Goal: Task Accomplishment & Management: Complete application form

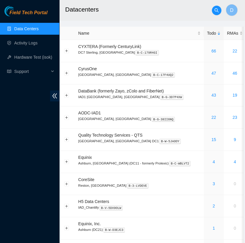
click at [115, 9] on h2 "Datacenters" at bounding box center [146, 9] width 163 height 19
click at [211, 74] on link "50" at bounding box center [213, 73] width 5 height 5
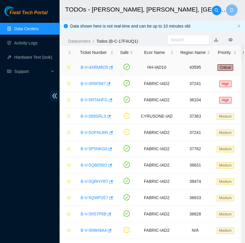
click at [95, 67] on link "B-V-4XRM8O5" at bounding box center [95, 67] width 28 height 5
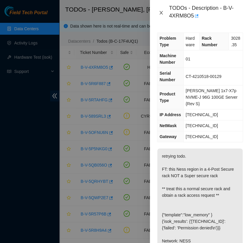
click at [160, 13] on icon "close" at bounding box center [161, 12] width 5 height 5
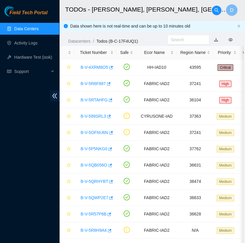
click at [39, 29] on link "Data Centers" at bounding box center [26, 28] width 24 height 5
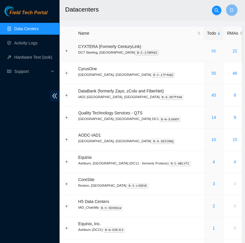
click at [211, 50] on link "66" at bounding box center [213, 51] width 5 height 5
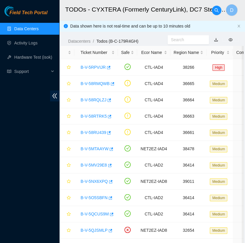
click at [39, 29] on link "Data Centers" at bounding box center [26, 28] width 24 height 5
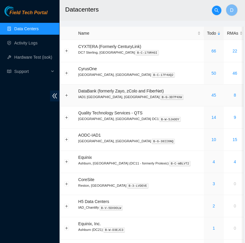
click at [207, 98] on div "45" at bounding box center [213, 95] width 13 height 7
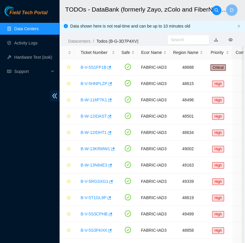
click at [39, 30] on link "Data Centers" at bounding box center [26, 28] width 24 height 5
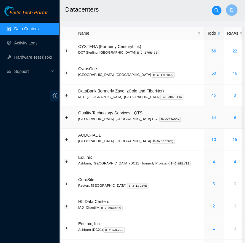
click at [211, 116] on link "14" at bounding box center [213, 117] width 5 height 5
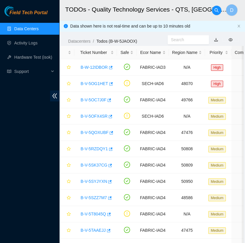
click at [23, 27] on link "Data Centers" at bounding box center [26, 28] width 24 height 5
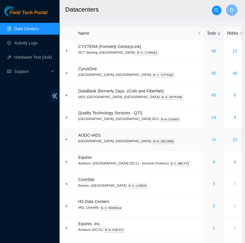
click at [211, 139] on link "10" at bounding box center [213, 139] width 5 height 5
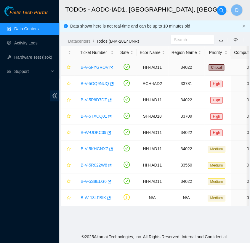
click at [95, 65] on link "B-V-5FYGROV" at bounding box center [95, 67] width 28 height 5
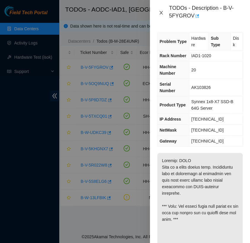
click at [161, 13] on icon "close" at bounding box center [161, 12] width 5 height 5
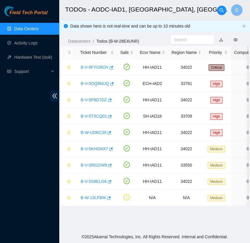
click at [39, 27] on link "Data Centers" at bounding box center [26, 28] width 24 height 5
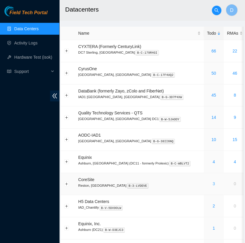
click at [213, 181] on link "3" at bounding box center [214, 183] width 2 height 5
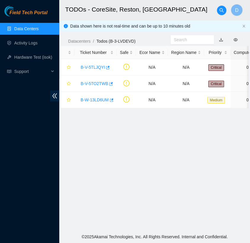
click at [39, 30] on link "Data Centers" at bounding box center [26, 28] width 24 height 5
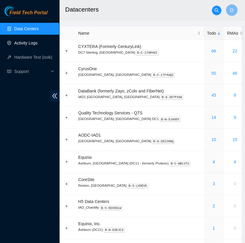
click at [38, 42] on link "Activity Logs" at bounding box center [25, 43] width 23 height 5
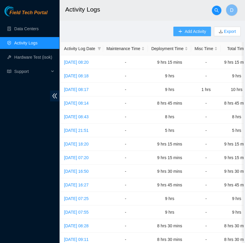
click at [195, 33] on span "Add Activity" at bounding box center [195, 31] width 21 height 7
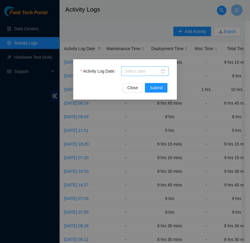
click at [158, 69] on input "Activity Log Date" at bounding box center [142, 71] width 35 height 7
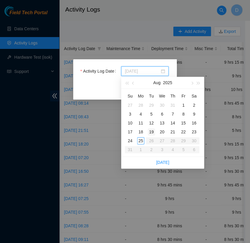
type input "[DATE]"
click at [141, 140] on div "25" at bounding box center [140, 140] width 7 height 7
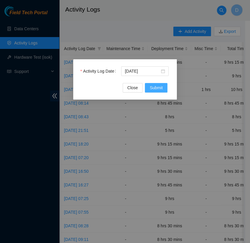
click at [156, 87] on span "Submit" at bounding box center [156, 87] width 13 height 7
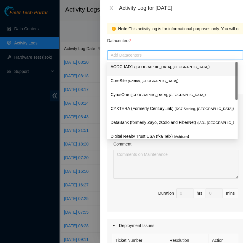
click at [153, 55] on div at bounding box center [175, 55] width 133 height 7
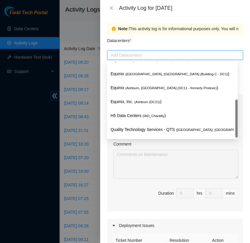
scroll to position [77, 0]
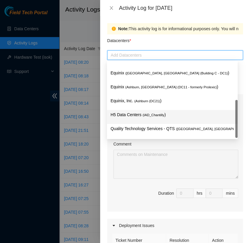
click at [143, 113] on span "( IAD_Chantilly" at bounding box center [154, 115] width 22 height 4
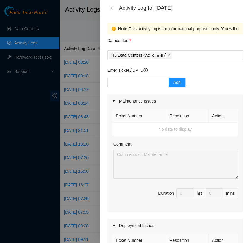
click at [164, 45] on div "Datacenters *" at bounding box center [175, 42] width 136 height 16
click at [147, 84] on input "text" at bounding box center [136, 82] width 59 height 9
type input "DP82713"
click at [174, 85] on span "Add" at bounding box center [176, 82] width 7 height 7
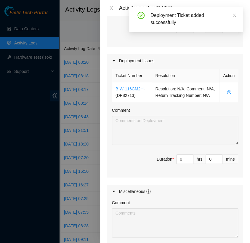
scroll to position [167, 0]
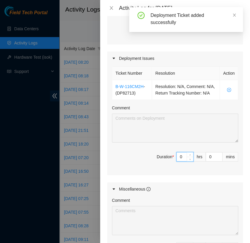
click at [178, 161] on input "0" at bounding box center [185, 156] width 17 height 9
type input "8"
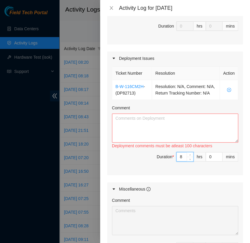
type input "8"
type input "3"
type input "30"
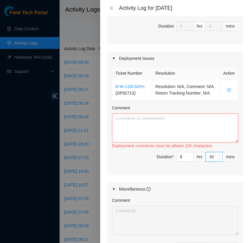
type input "30"
click at [154, 128] on textarea "Comment" at bounding box center [175, 128] width 126 height 29
paste textarea "[nie-field-iad]DP82713 @ H5 - FABRIC-IAD5: Deploy Linode Object & Block Region …"
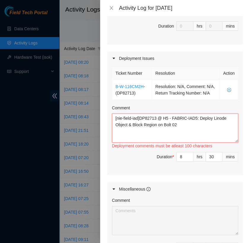
paste textarea "Hi [PERSON_NAME], EOD Update, - worked with FT [PERSON_NAME] - re ran both rPDU…"
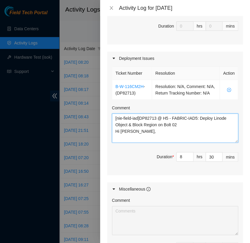
scroll to position [142, 0]
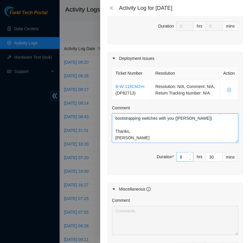
type textarea "[nie-field-iad]DP82713 @ H5 - FABRIC-IAD5: Deploy Linode Object & Block Region …"
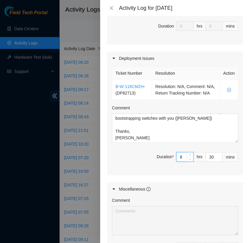
click at [178, 161] on input "8" at bounding box center [185, 156] width 17 height 9
type input "0"
type input "7"
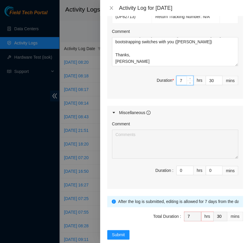
scroll to position [251, 0]
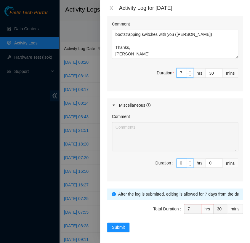
type input "7"
click at [178, 167] on input "0" at bounding box center [185, 163] width 17 height 9
type input "1"
type input "8"
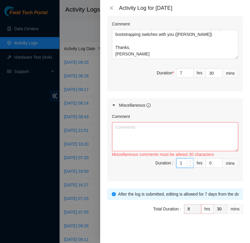
type input "1"
click at [149, 136] on textarea "Comment" at bounding box center [175, 136] width 126 height 29
click at [157, 133] on textarea "- helped FT [PERSON_NAME]" at bounding box center [175, 136] width 126 height 29
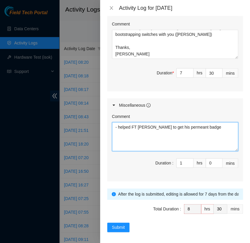
click at [210, 132] on textarea "- helped FT [PERSON_NAME] to get his permeant badge" at bounding box center [175, 136] width 126 height 29
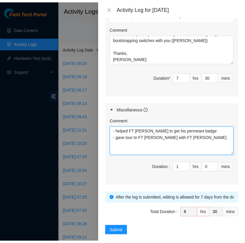
scroll to position [260, 0]
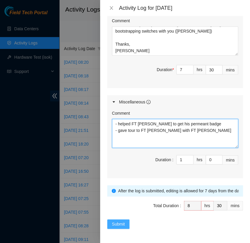
type textarea "- helped FT [PERSON_NAME] to get his permeant badge - gave tour to FT [PERSON_N…"
click at [118, 226] on span "Submit" at bounding box center [118, 224] width 13 height 7
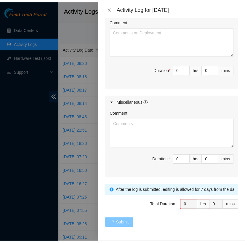
scroll to position [0, 0]
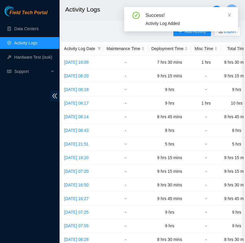
click at [112, 31] on div "Add Activity Export Activity Log Date Maintenance Time Deployment Time Misc Tim…" at bounding box center [152, 187] width 183 height 320
